Goal: Check status: Check status

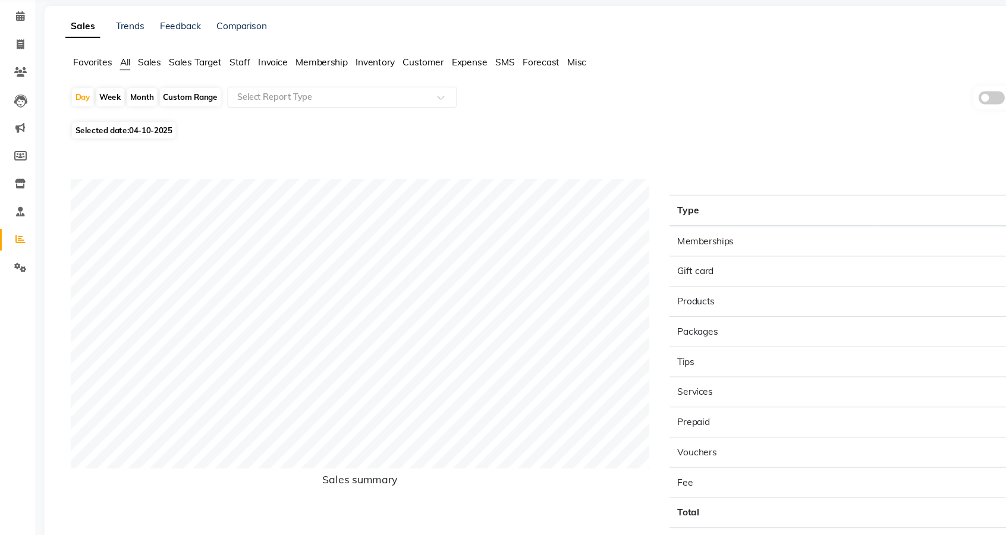
click at [184, 134] on div "Custom Range" at bounding box center [176, 134] width 55 height 17
select select "10"
select select "2025"
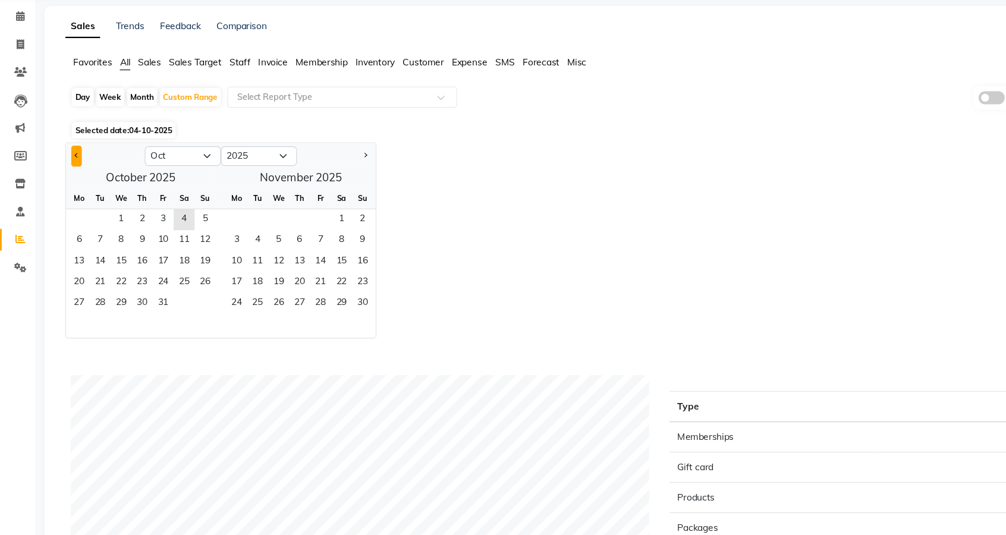
click at [73, 185] on span "Previous month" at bounding box center [73, 187] width 4 height 4
select select "9"
click at [132, 265] on span "11" at bounding box center [132, 264] width 19 height 19
click at [283, 245] on span "2" at bounding box center [275, 245] width 19 height 19
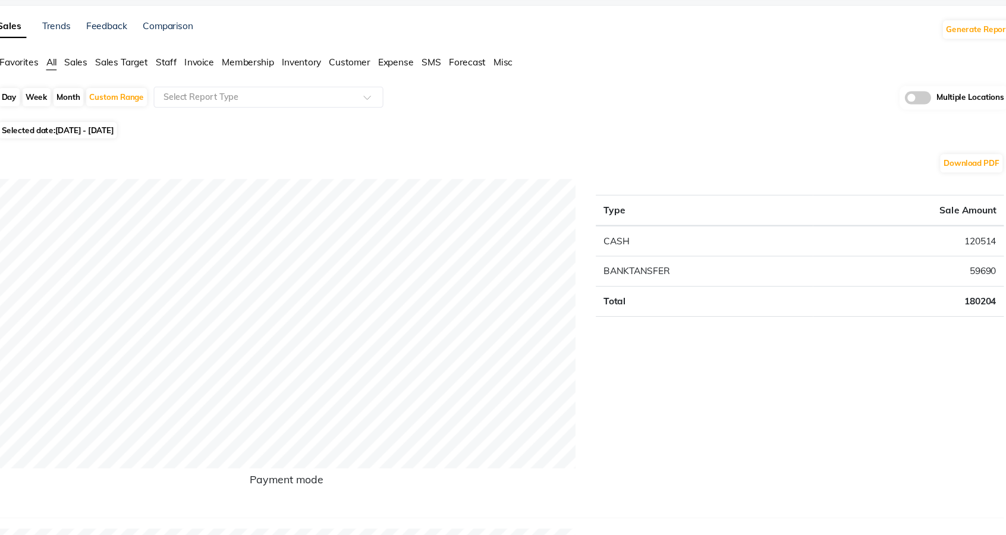
click at [753, 144] on div "Day Week Month Custom Range Select Report Type Multiple Locations" at bounding box center [526, 138] width 917 height 29
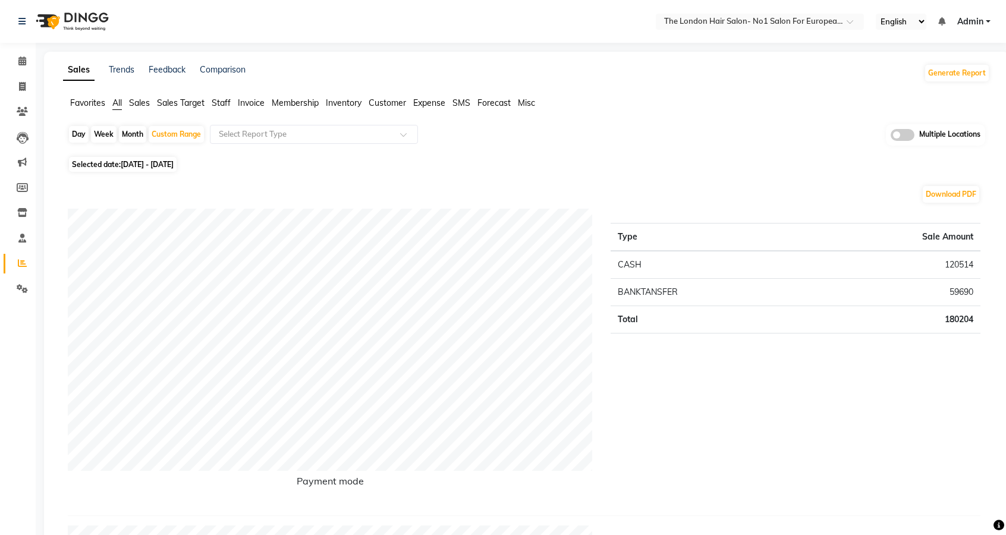
click at [165, 162] on span "[DATE] - [DATE]" at bounding box center [147, 164] width 53 height 9
select select "9"
select select "2025"
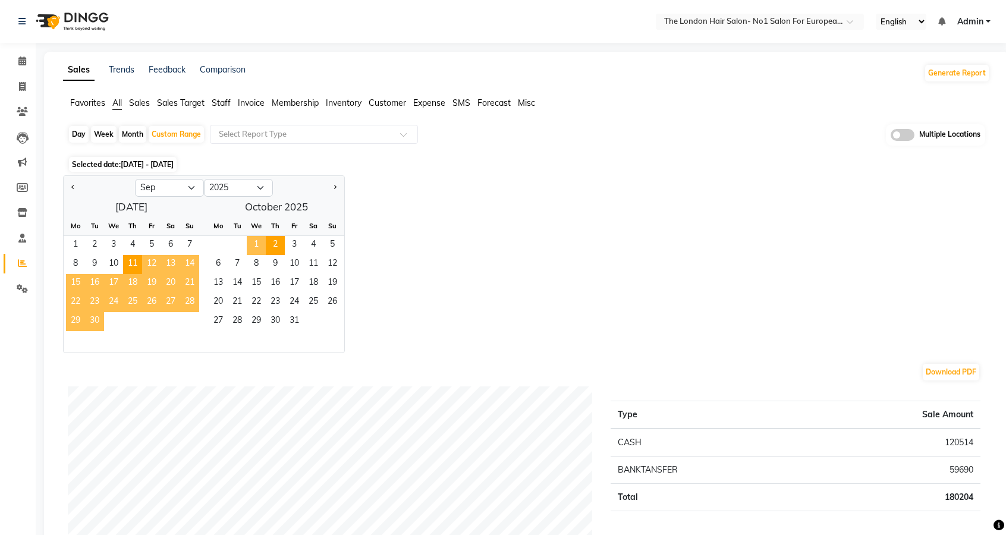
click at [130, 263] on span "11" at bounding box center [132, 264] width 19 height 19
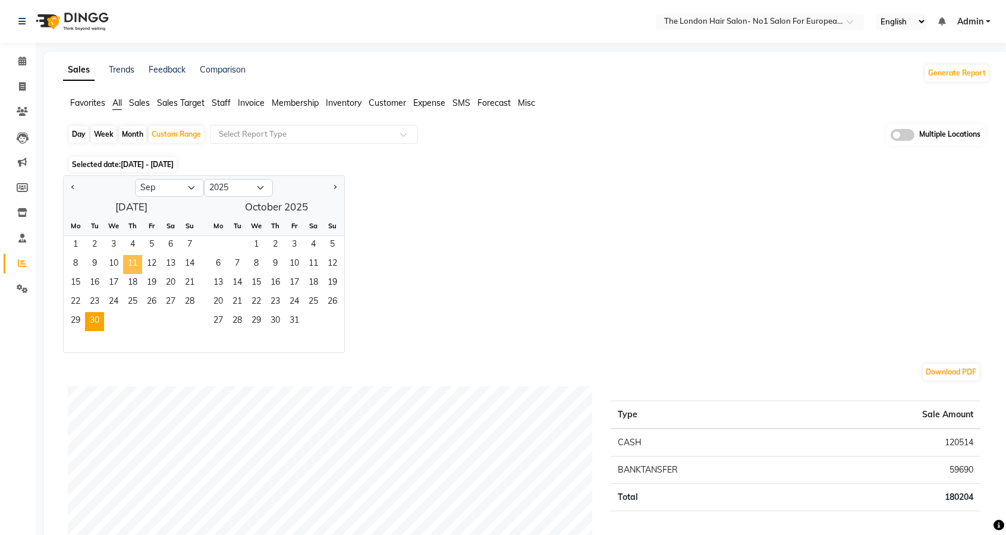
click at [95, 322] on span "30" at bounding box center [94, 321] width 19 height 19
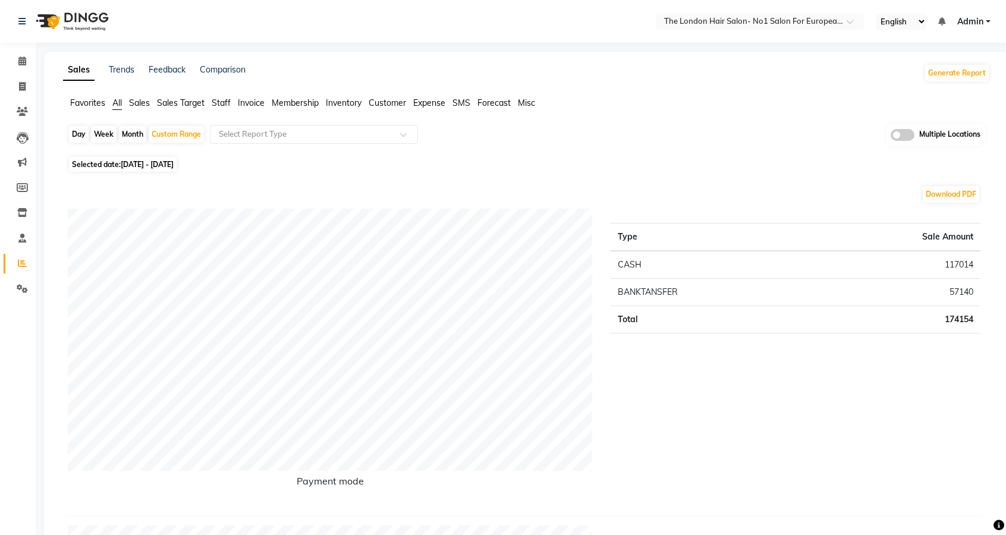
click at [171, 165] on span "[DATE] - [DATE]" at bounding box center [147, 164] width 53 height 9
select select "9"
select select "2025"
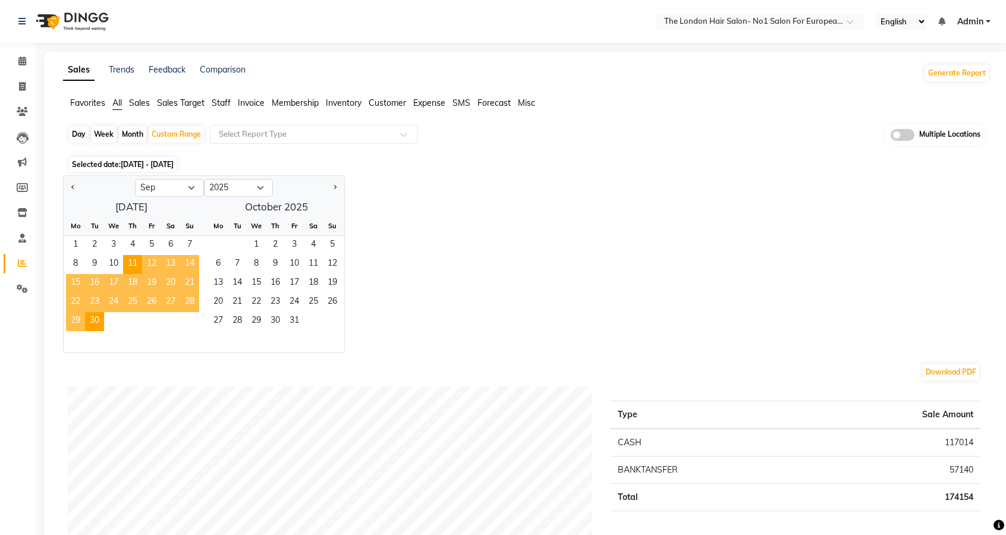
click at [133, 260] on span "11" at bounding box center [132, 264] width 19 height 19
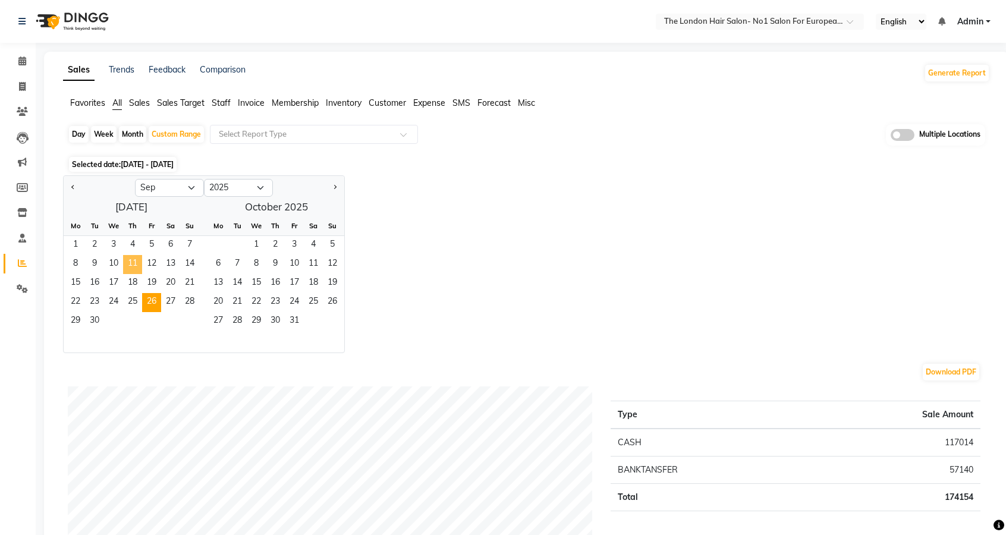
click at [154, 301] on span "26" at bounding box center [151, 302] width 19 height 19
